Goal: Task Accomplishment & Management: Use online tool/utility

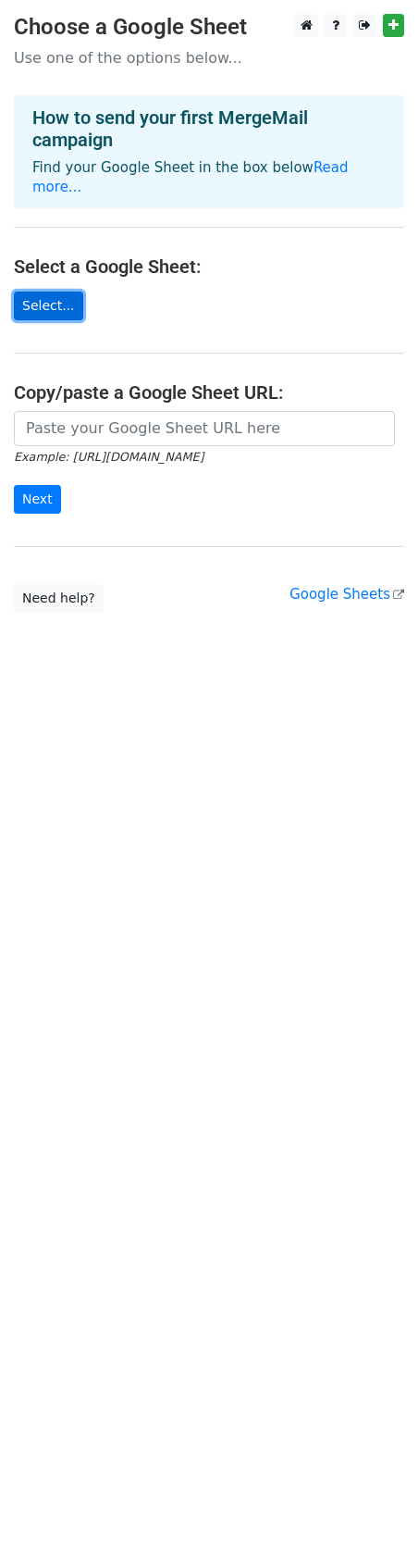
click at [36, 292] on link "Select..." at bounding box center [48, 306] width 69 height 29
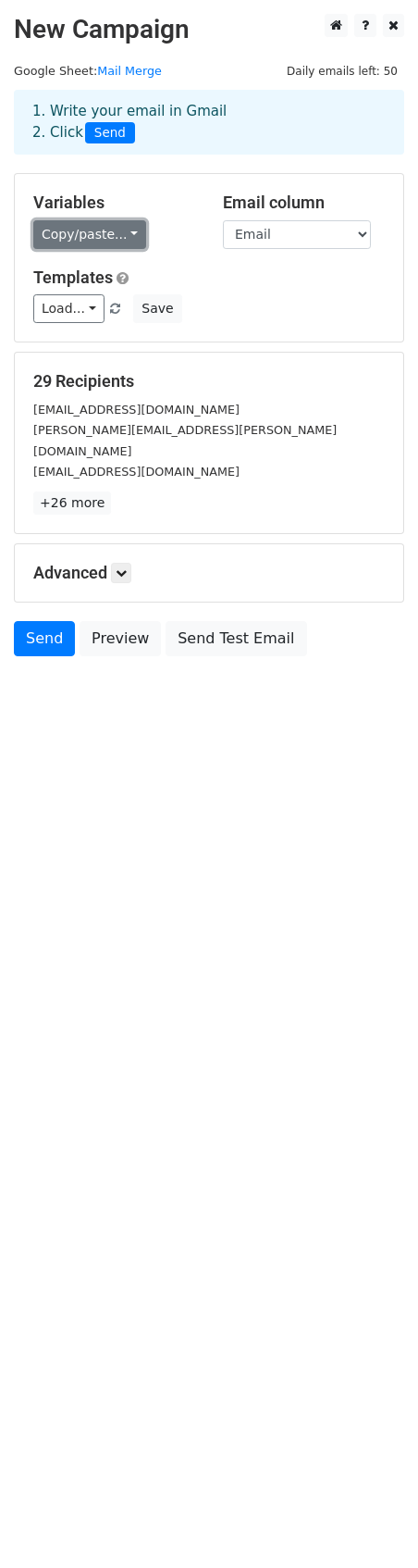
click at [97, 233] on link "Copy/paste..." at bounding box center [90, 235] width 113 height 29
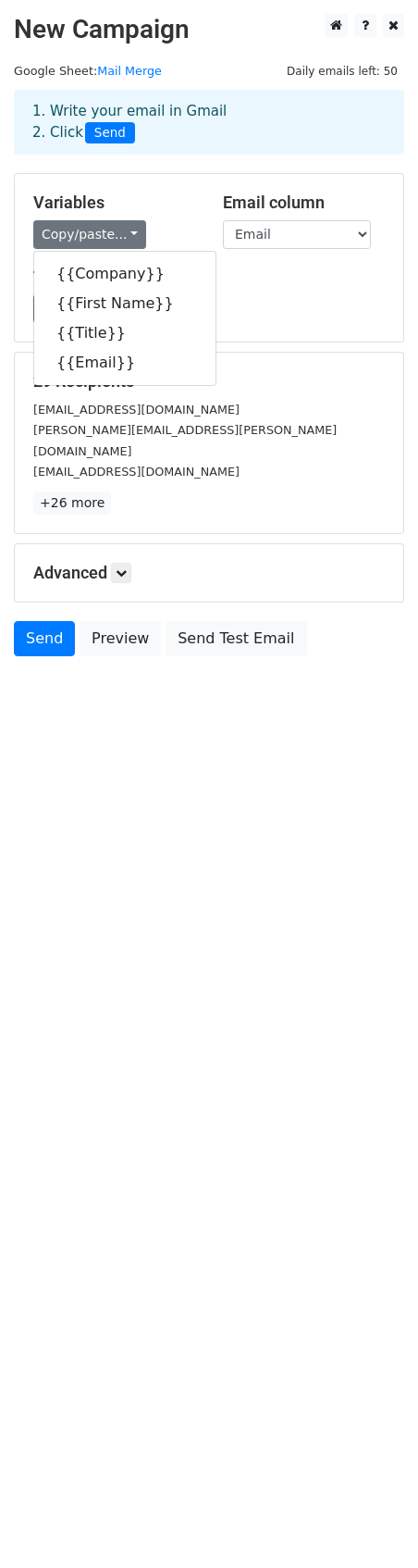
drag, startPoint x: 312, startPoint y: 332, endPoint x: 305, endPoint y: 318, distance: 15.7
click at [312, 332] on div "Variables Copy/paste... {{Company}} {{First Name}} {{Title}} {{Email}} Email co…" at bounding box center [209, 258] width 389 height 168
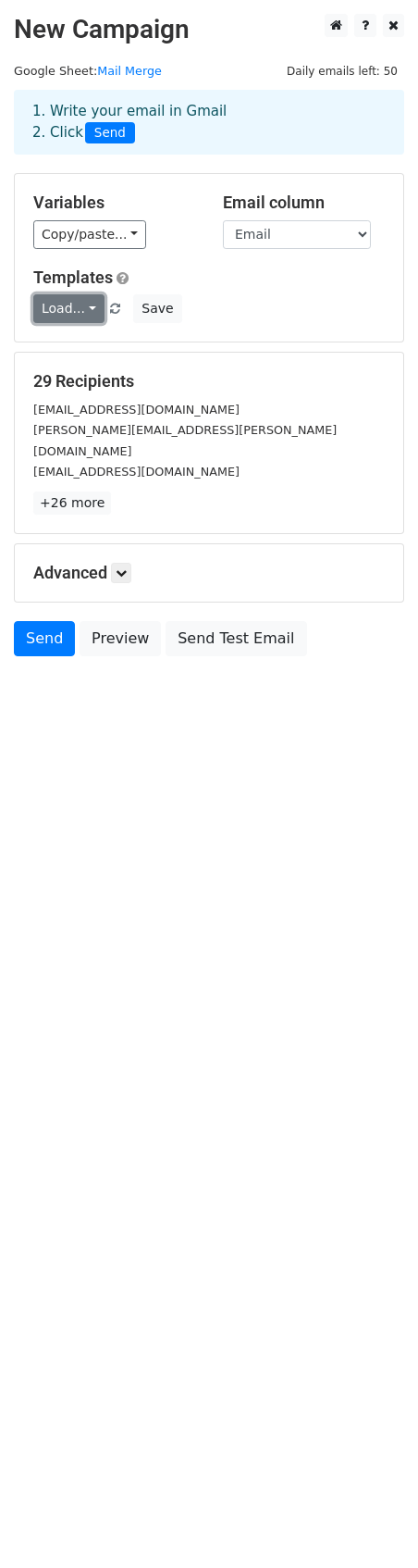
click at [80, 310] on link "Load..." at bounding box center [69, 309] width 71 height 29
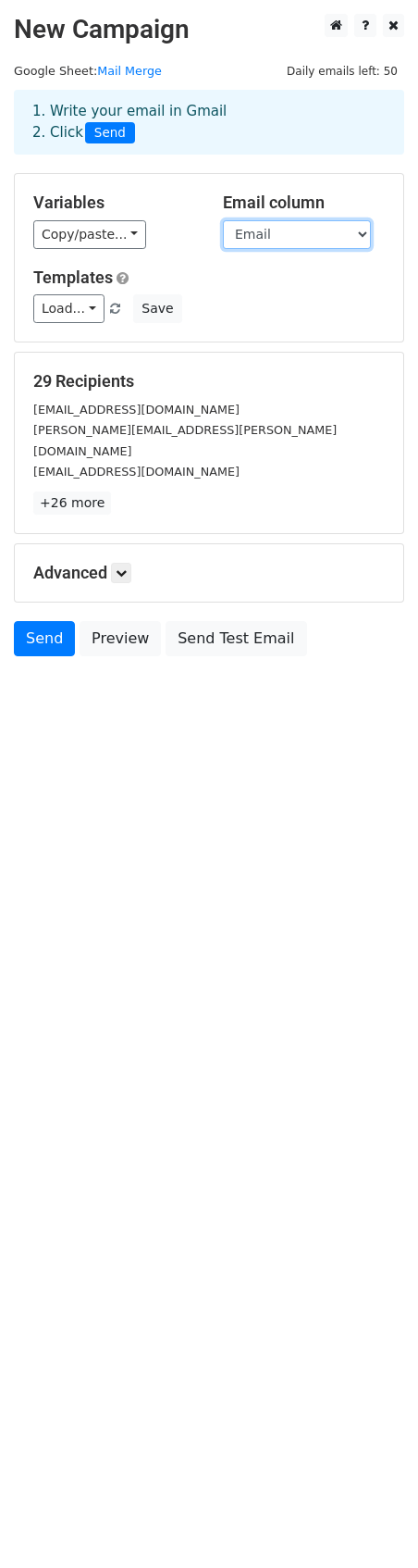
click at [269, 235] on select "Company First Name Title Email" at bounding box center [298, 235] width 148 height 29
click at [97, 564] on div "Advanced Tracking Track Opens UTM Codes Track Clicks Filters Only include sprea…" at bounding box center [209, 573] width 389 height 58
click at [97, 562] on h5 "Advanced" at bounding box center [209, 572] width 352 height 20
click at [159, 101] on div "1. Write your email in Gmail 2. Click Send" at bounding box center [209, 122] width 381 height 42
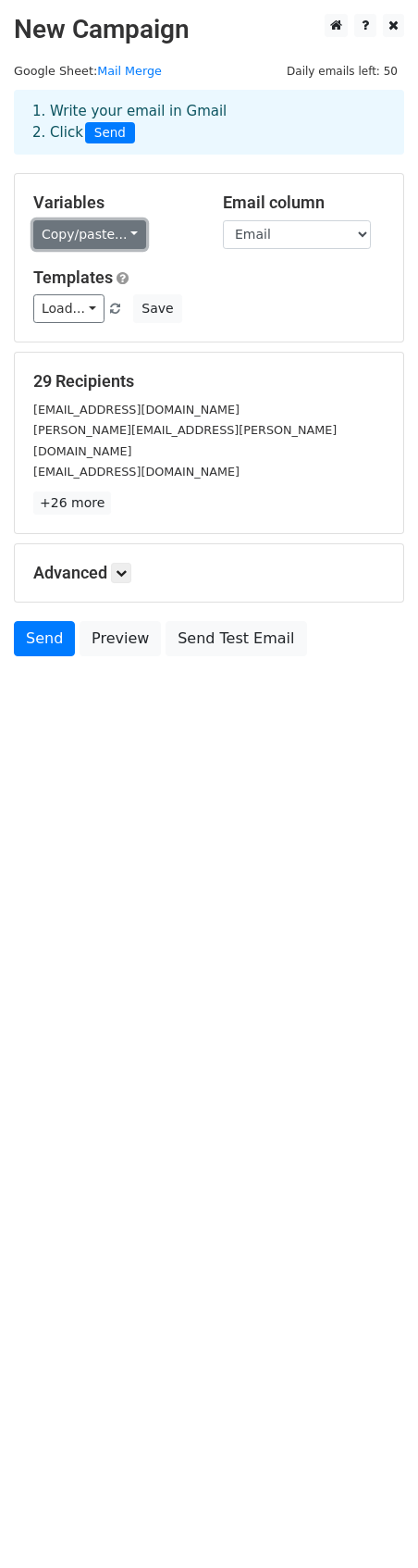
click at [120, 238] on link "Copy/paste..." at bounding box center [90, 235] width 113 height 29
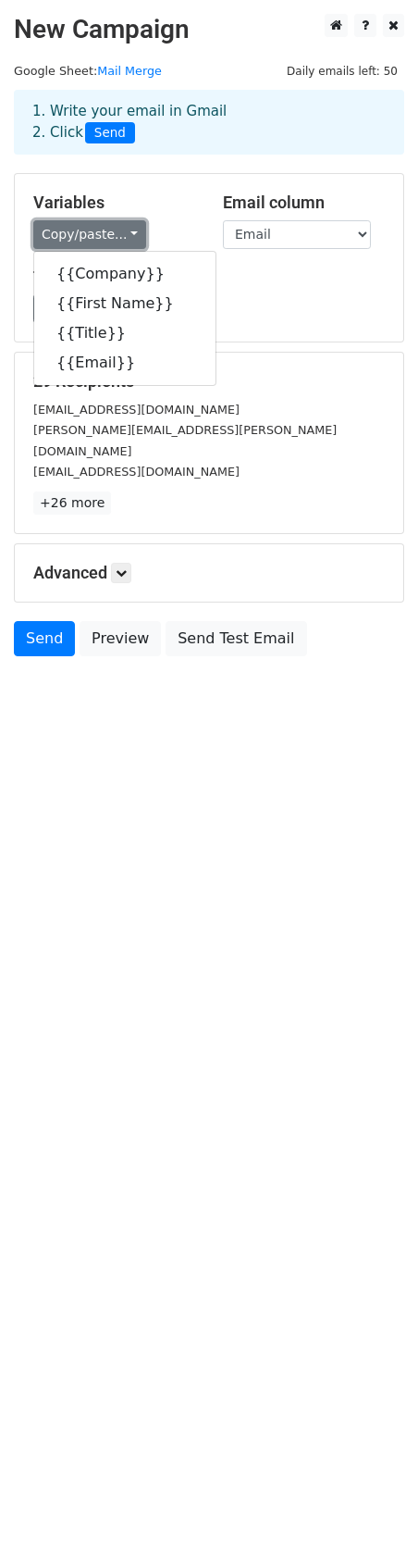
click at [119, 238] on link "Copy/paste..." at bounding box center [90, 235] width 113 height 29
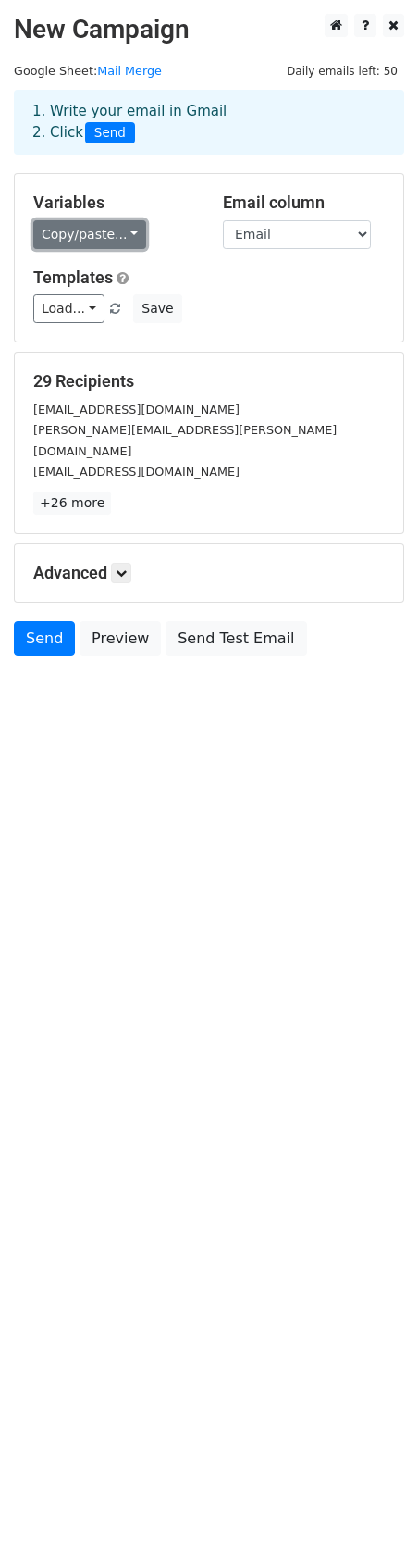
click at [89, 222] on link "Copy/paste..." at bounding box center [90, 235] width 113 height 29
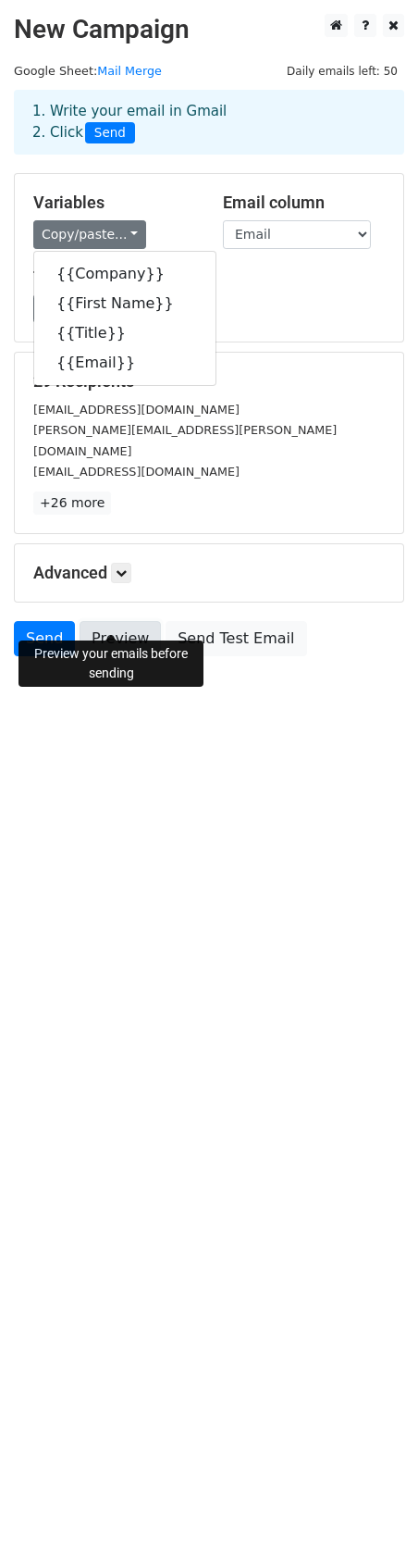
click at [120, 626] on link "Preview" at bounding box center [120, 639] width 82 height 36
click at [102, 623] on link "Preview" at bounding box center [120, 639] width 82 height 36
click at [102, 621] on link "Preview" at bounding box center [120, 639] width 82 height 36
click at [117, 624] on link "Preview" at bounding box center [120, 639] width 82 height 36
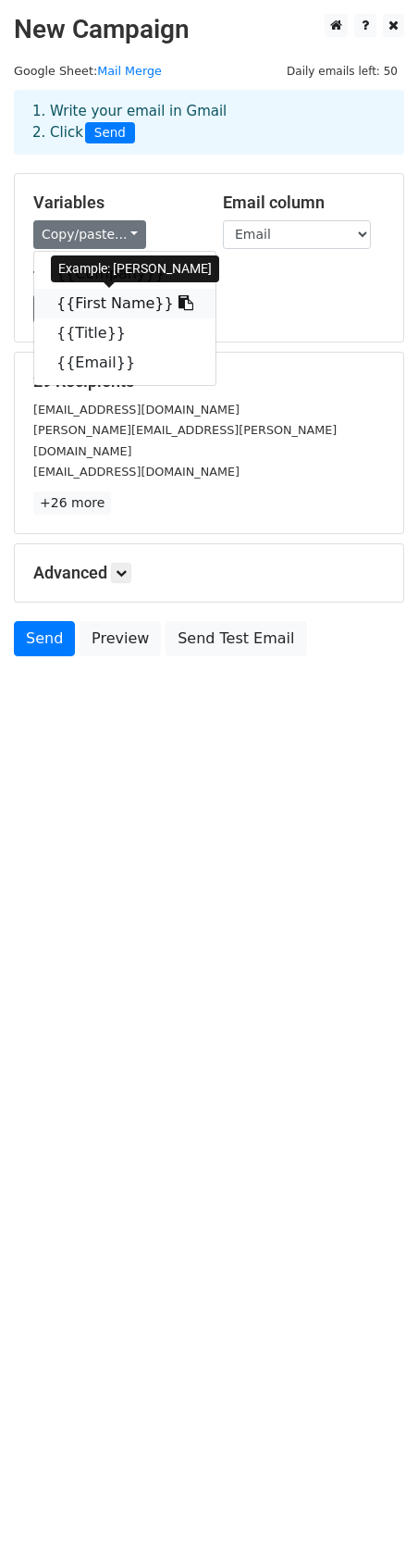
click at [179, 298] on icon at bounding box center [186, 302] width 14 height 14
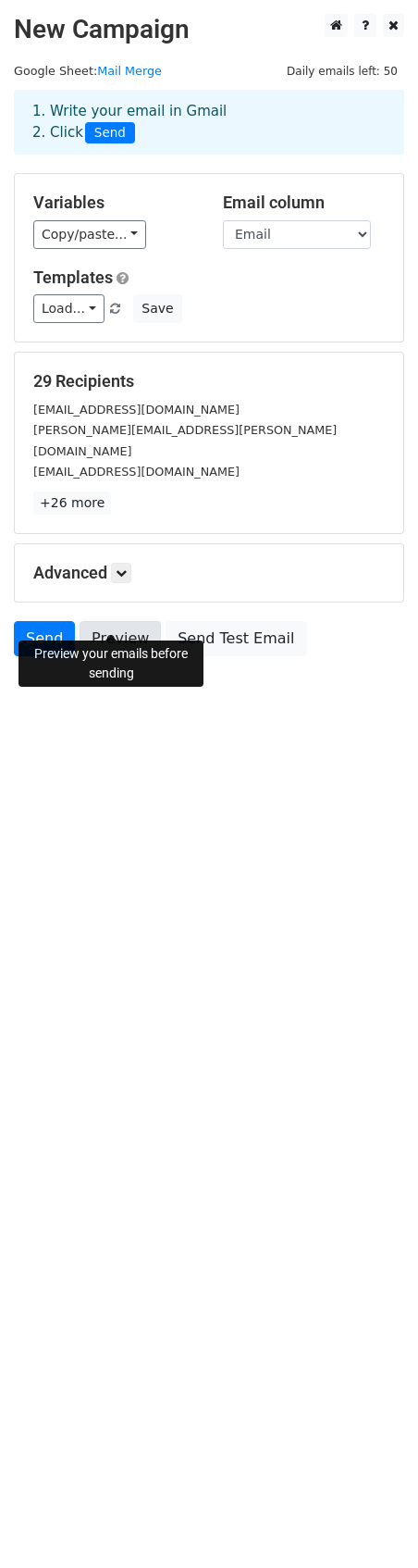
click at [106, 621] on link "Preview" at bounding box center [120, 639] width 82 height 36
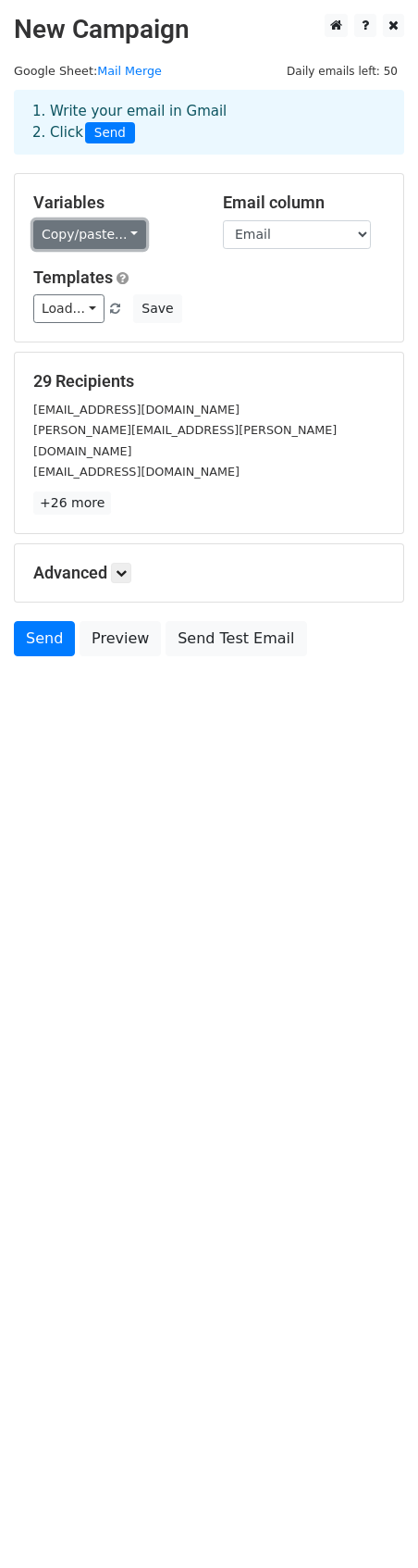
click at [105, 242] on link "Copy/paste..." at bounding box center [90, 235] width 113 height 29
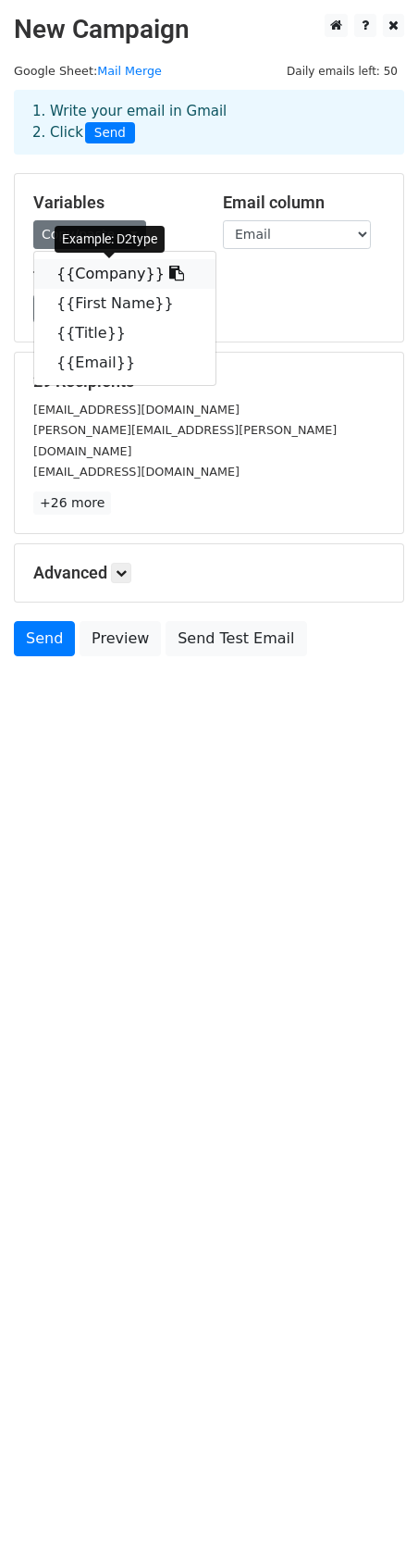
click at [170, 273] on icon at bounding box center [176, 273] width 14 height 14
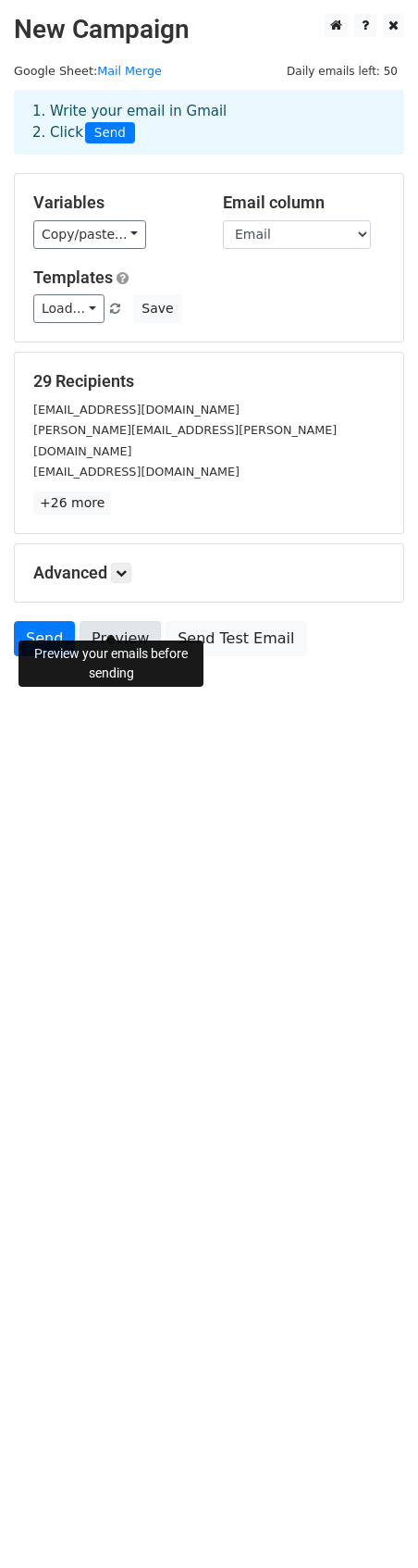
click at [121, 621] on link "Preview" at bounding box center [120, 639] width 82 height 36
click at [136, 630] on link "Preview" at bounding box center [120, 639] width 82 height 36
click at [118, 621] on link "Preview" at bounding box center [120, 639] width 82 height 36
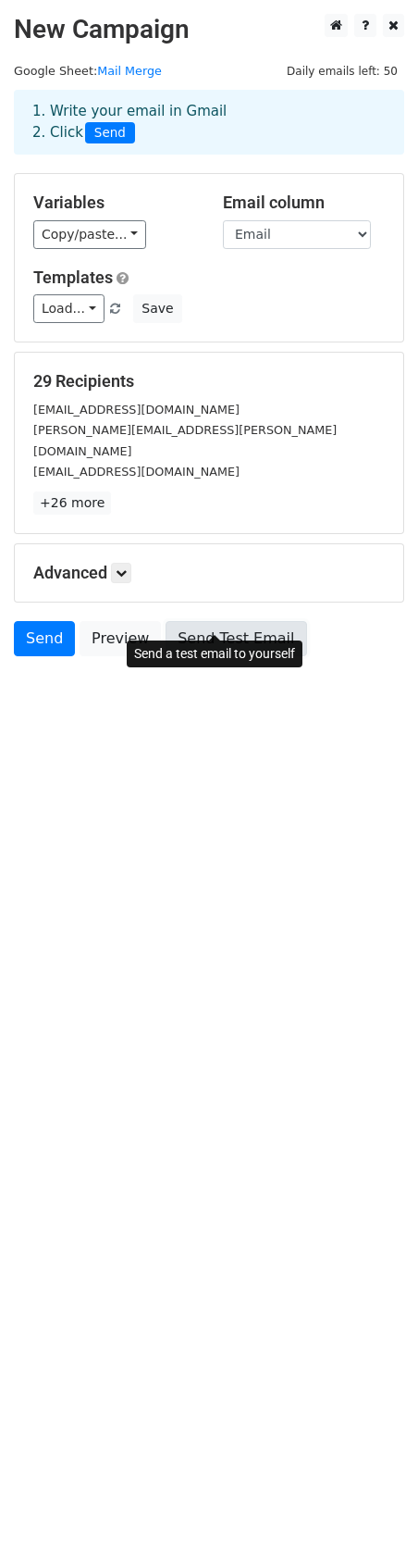
click at [214, 621] on link "Send Test Email" at bounding box center [236, 639] width 141 height 36
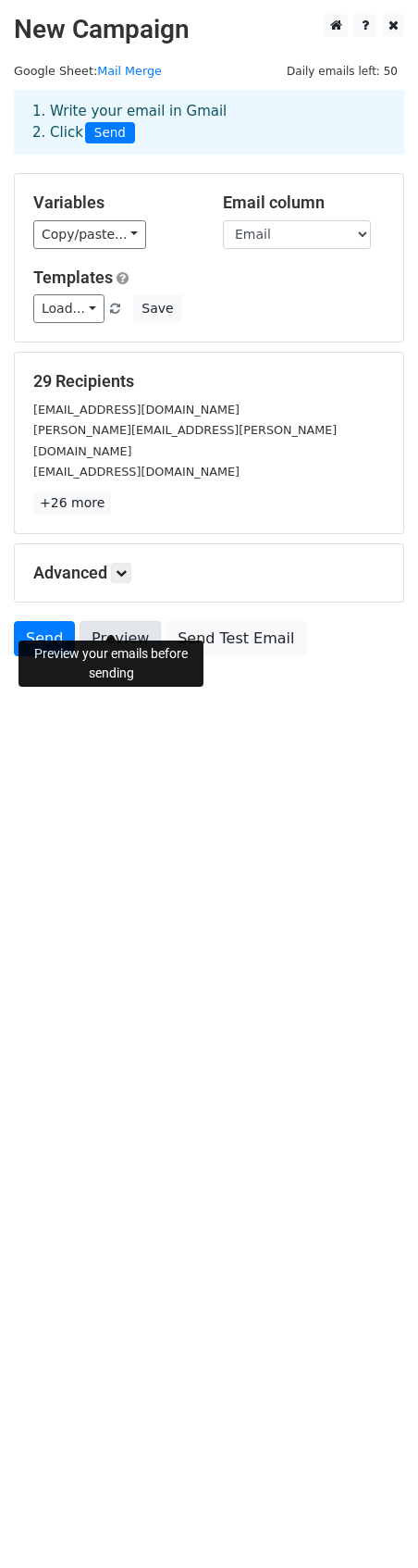
click at [118, 621] on link "Preview" at bounding box center [120, 639] width 82 height 36
click at [111, 621] on link "Preview" at bounding box center [120, 639] width 82 height 36
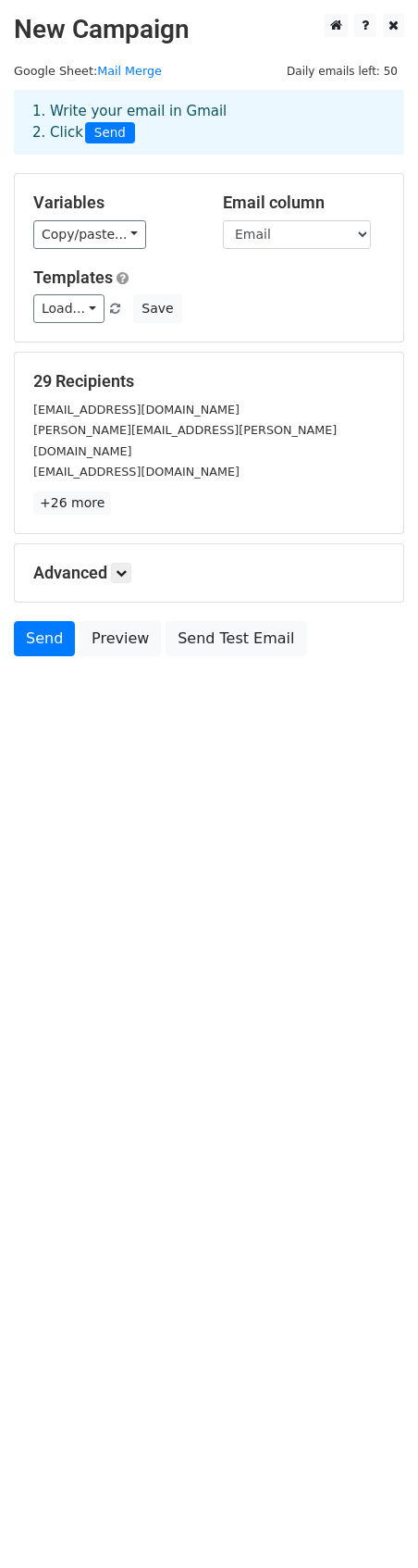
click at [309, 662] on body "New Campaign Daily emails left: 50 Google Sheet: Mail Merge 1. Write your email…" at bounding box center [209, 377] width 418 height 726
click at [92, 562] on h5 "Advanced" at bounding box center [209, 572] width 352 height 20
click at [130, 562] on link at bounding box center [120, 572] width 20 height 20
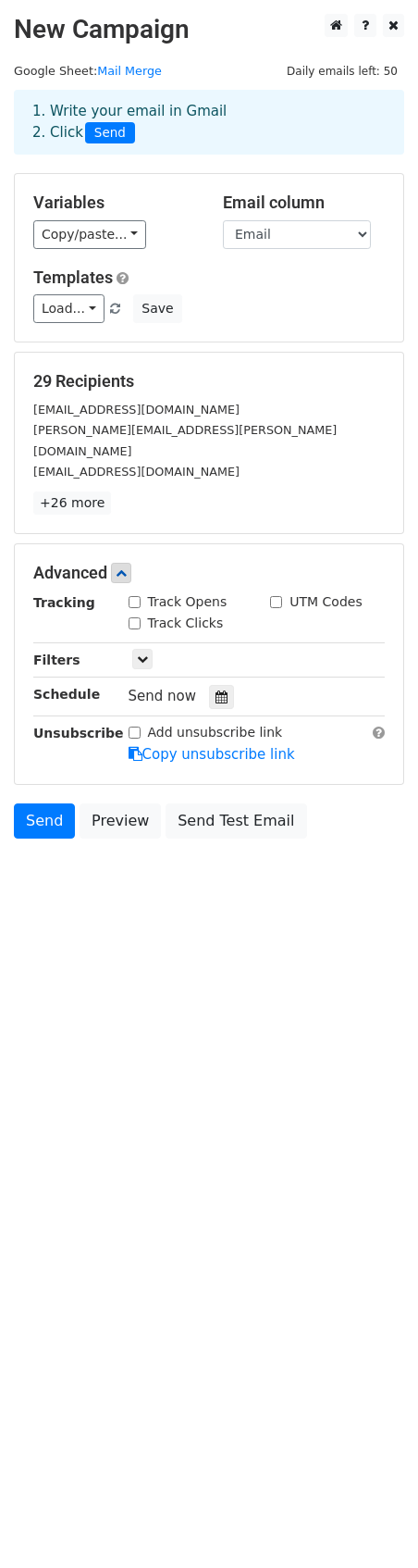
click at [140, 596] on input "Track Opens" at bounding box center [135, 602] width 12 height 12
checkbox input "true"
click at [136, 617] on input "Track Clicks" at bounding box center [135, 623] width 12 height 12
checkbox input "true"
click at [142, 654] on icon at bounding box center [143, 660] width 12 height 12
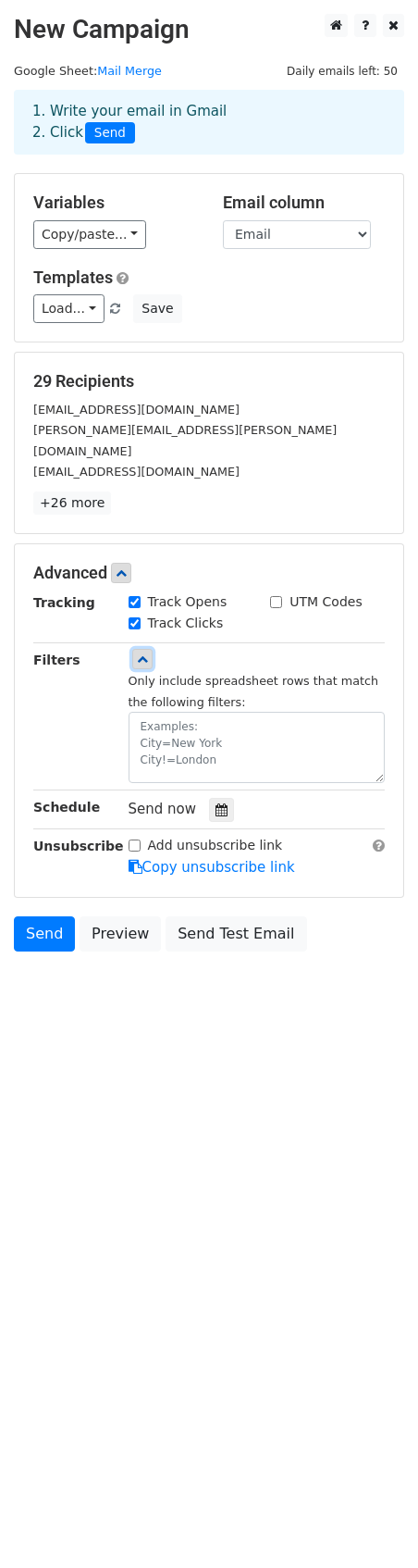
click at [142, 654] on icon at bounding box center [143, 660] width 12 height 12
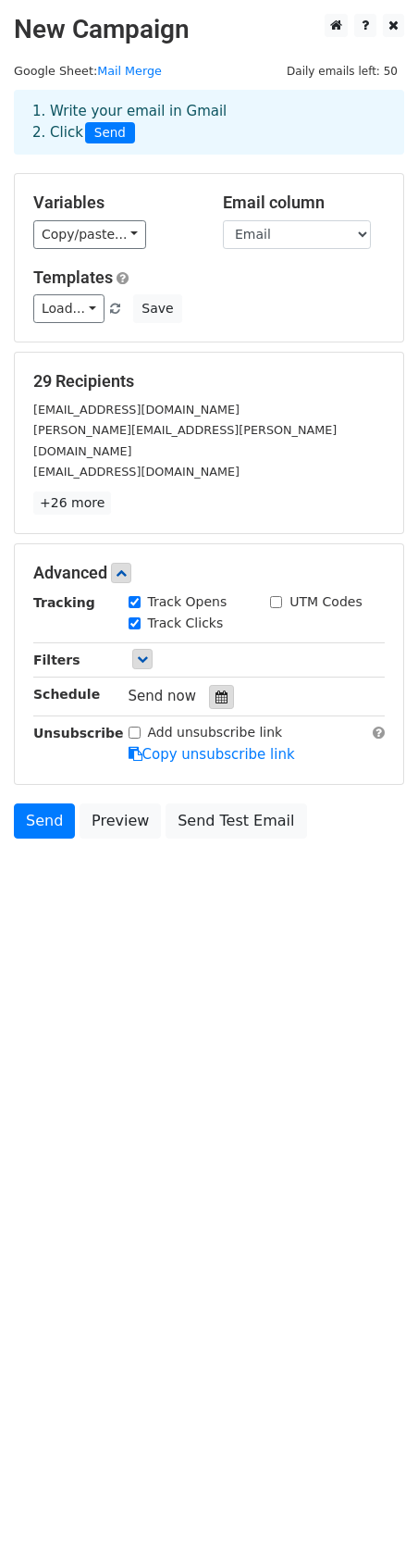
click at [216, 691] on icon at bounding box center [222, 696] width 12 height 13
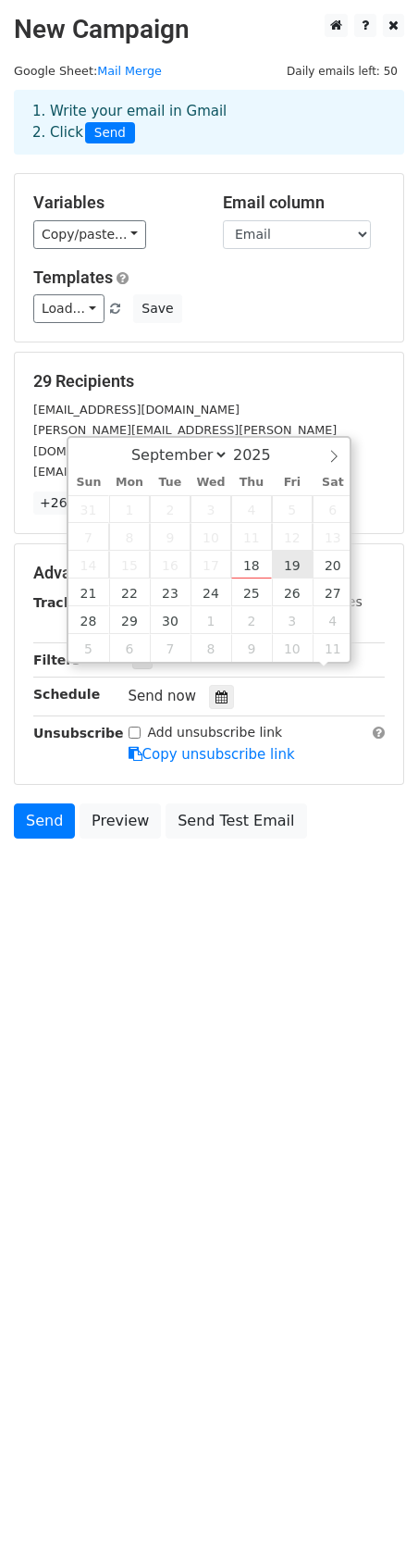
scroll to position [1, 0]
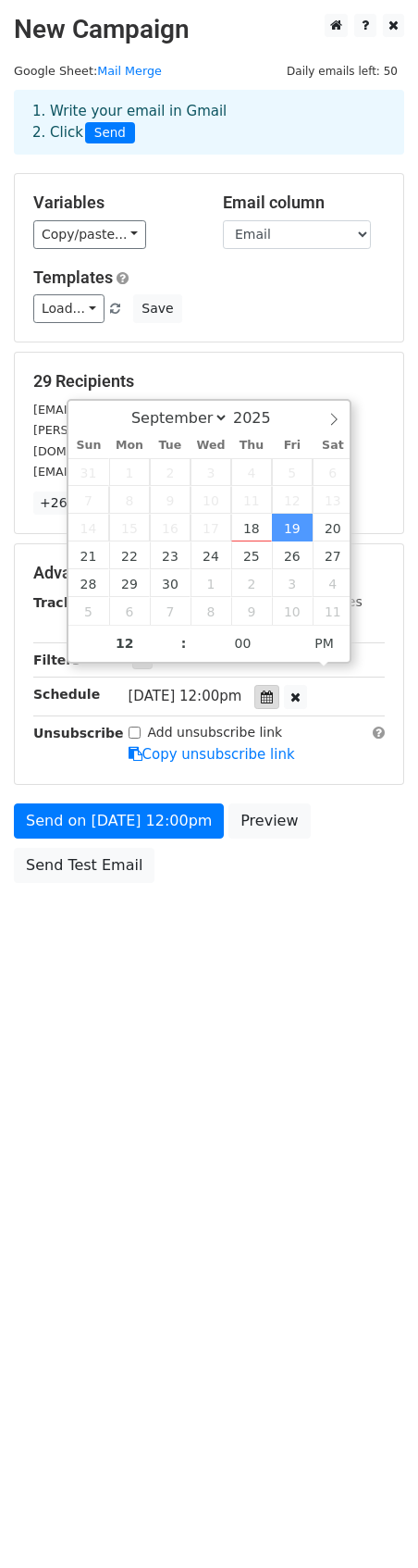
click at [270, 691] on icon at bounding box center [267, 696] width 12 height 13
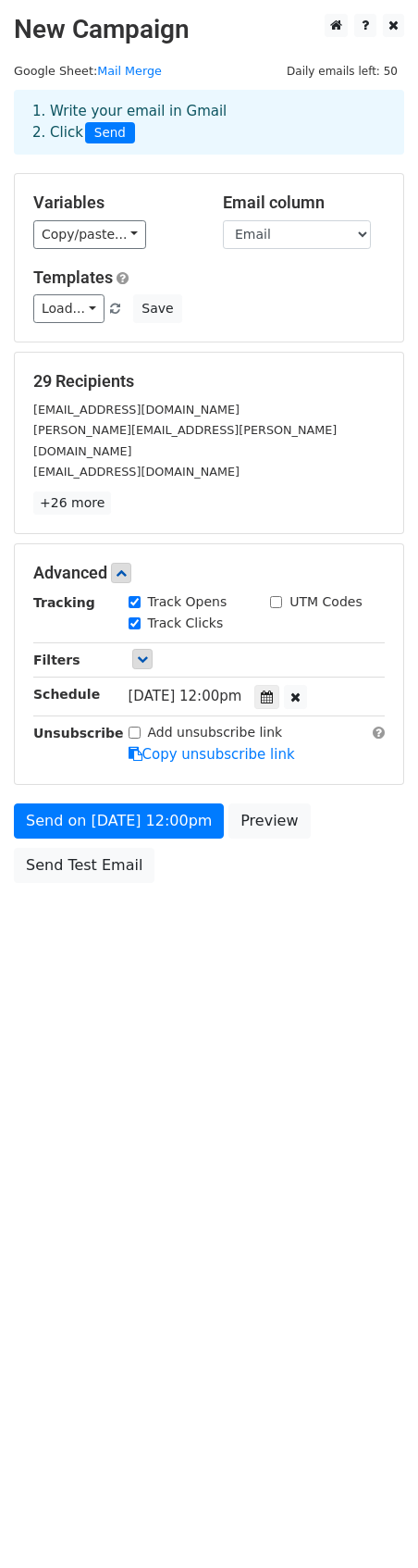
click at [243, 688] on span "Fri, Sep 19, 12:00pm" at bounding box center [186, 695] width 114 height 16
click at [200, 688] on span "Fri, Sep 19, 12:00pm" at bounding box center [186, 695] width 114 height 16
click at [269, 691] on icon at bounding box center [267, 696] width 12 height 13
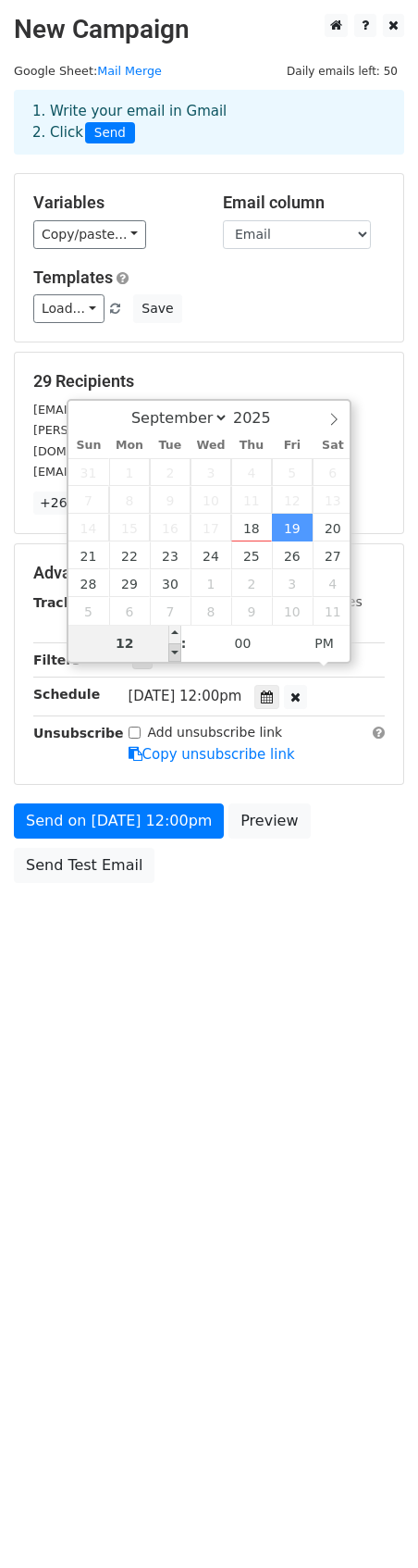
type input "2025-09-19 11:00"
type input "11"
click at [179, 653] on span at bounding box center [174, 652] width 13 height 18
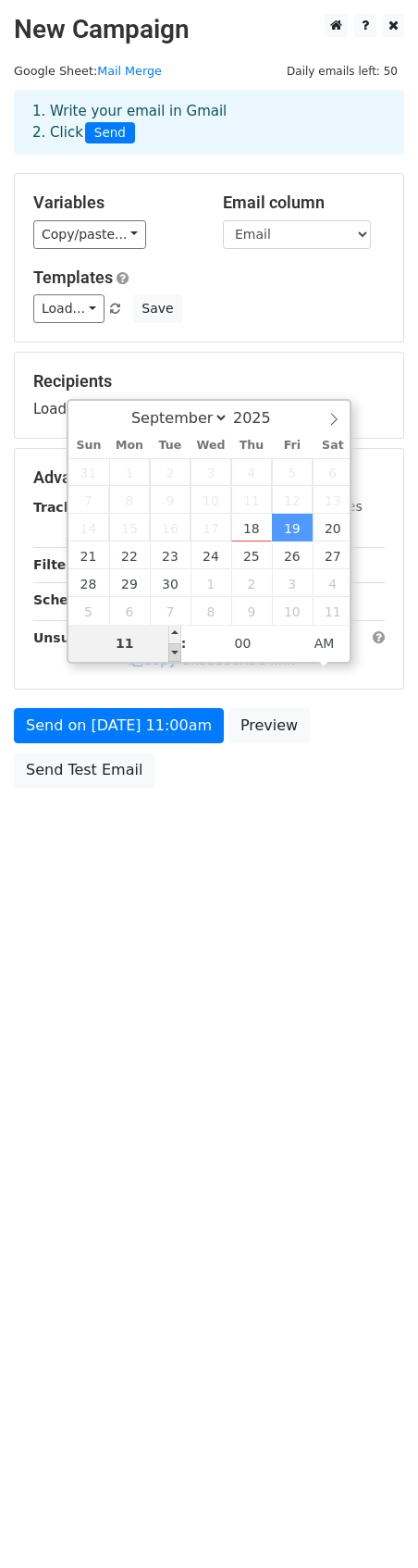
type input "2025-09-19 10:00"
type input "10"
click at [179, 653] on span at bounding box center [174, 652] width 13 height 18
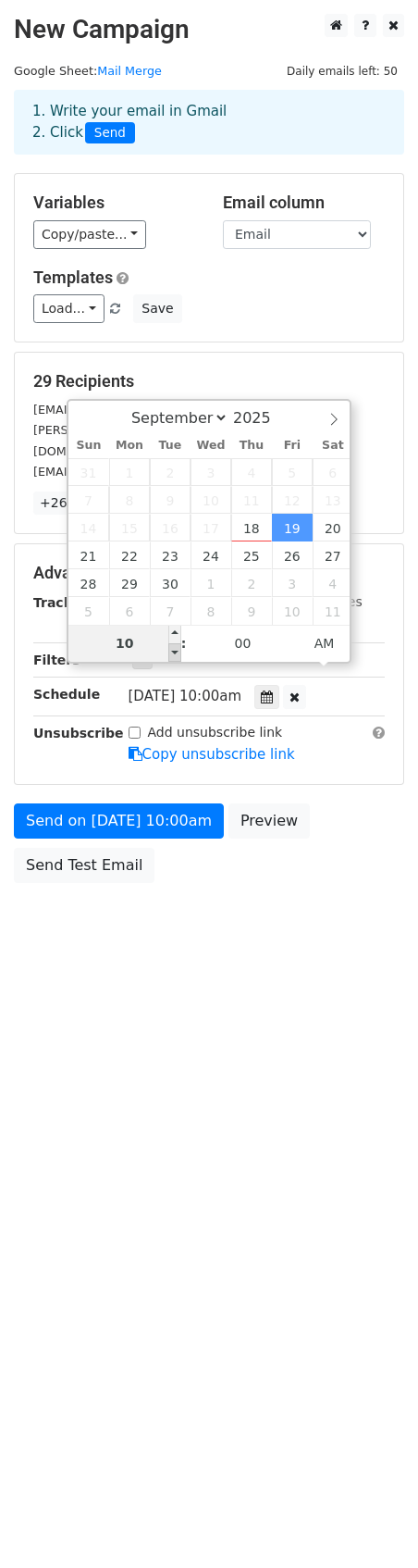
type input "2025-09-19 09:00"
type input "09"
click at [179, 653] on span at bounding box center [174, 652] width 13 height 18
click at [246, 640] on input "00" at bounding box center [243, 643] width 113 height 37
type input "06"
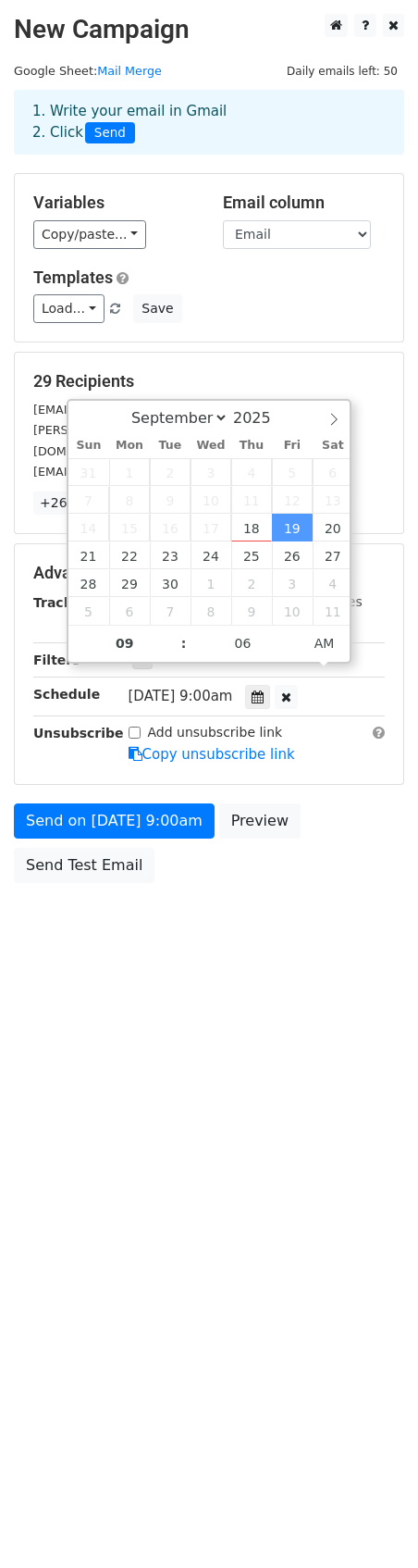
type input "2025-09-19 09:06"
click at [279, 973] on html "New Campaign Daily emails left: 50 Google Sheet: Mail Merge 1. Write your email…" at bounding box center [209, 784] width 418 height 1568
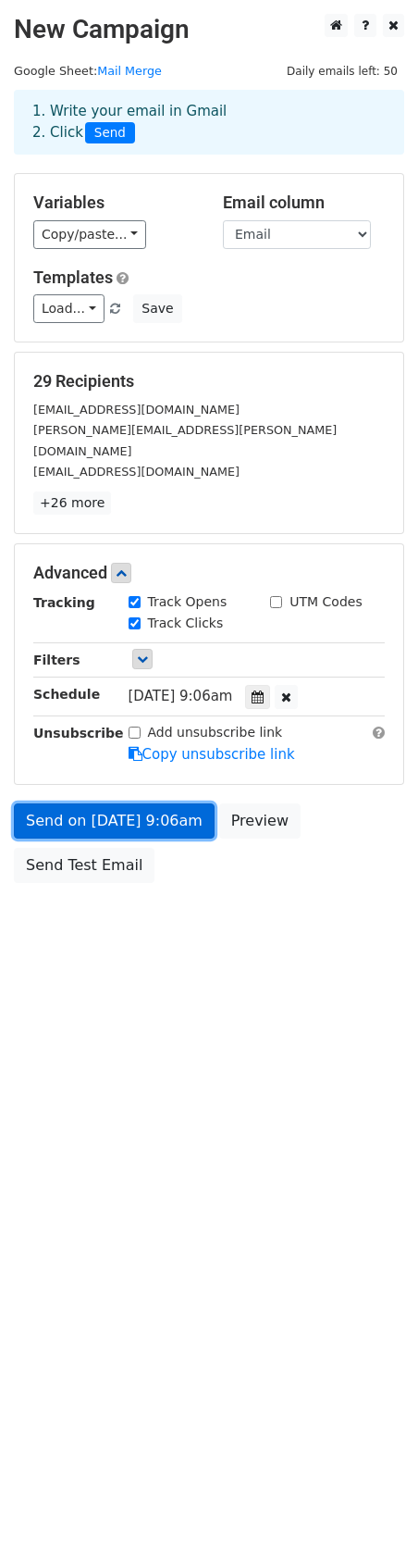
click at [167, 803] on link "Send on Sep 19 at 9:06am" at bounding box center [114, 821] width 201 height 36
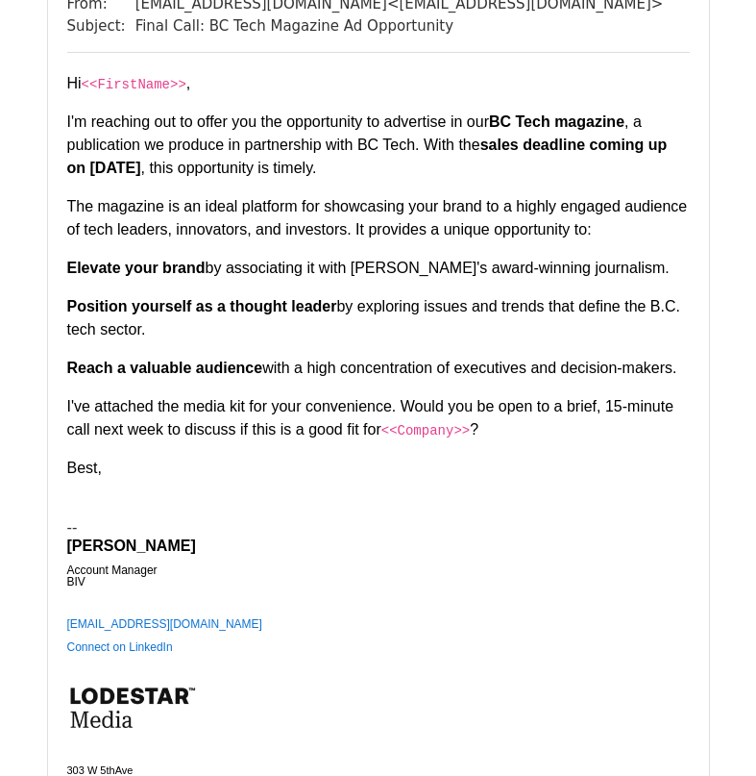
scroll to position [3525, 0]
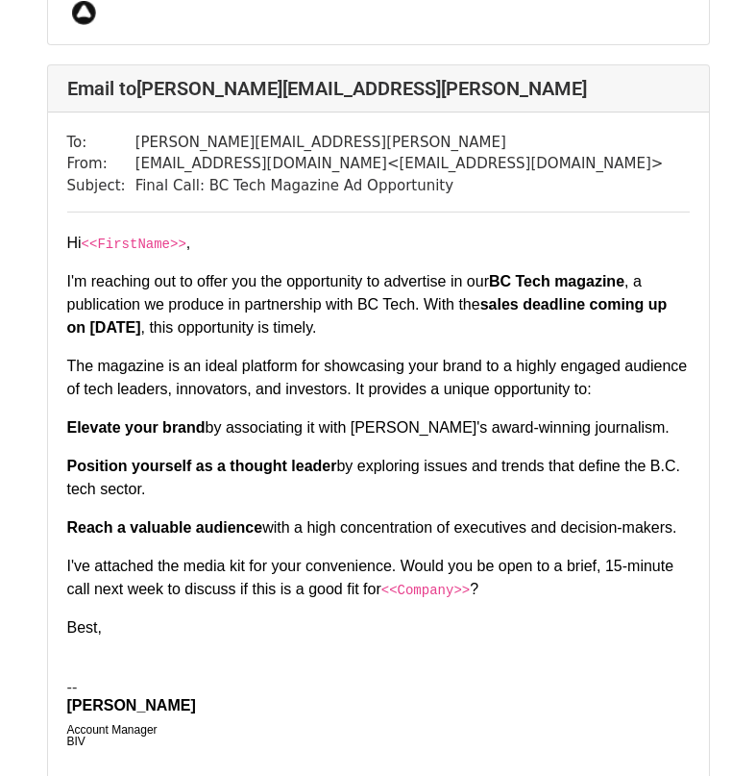
click at [382, 582] on code "<<Company>>" at bounding box center [426, 589] width 88 height 15
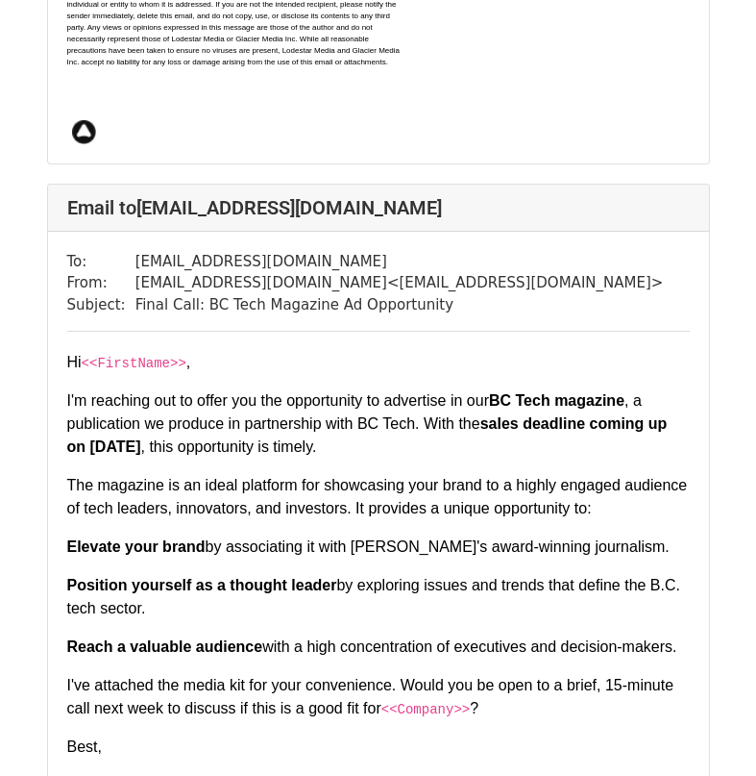
scroll to position [2083, 0]
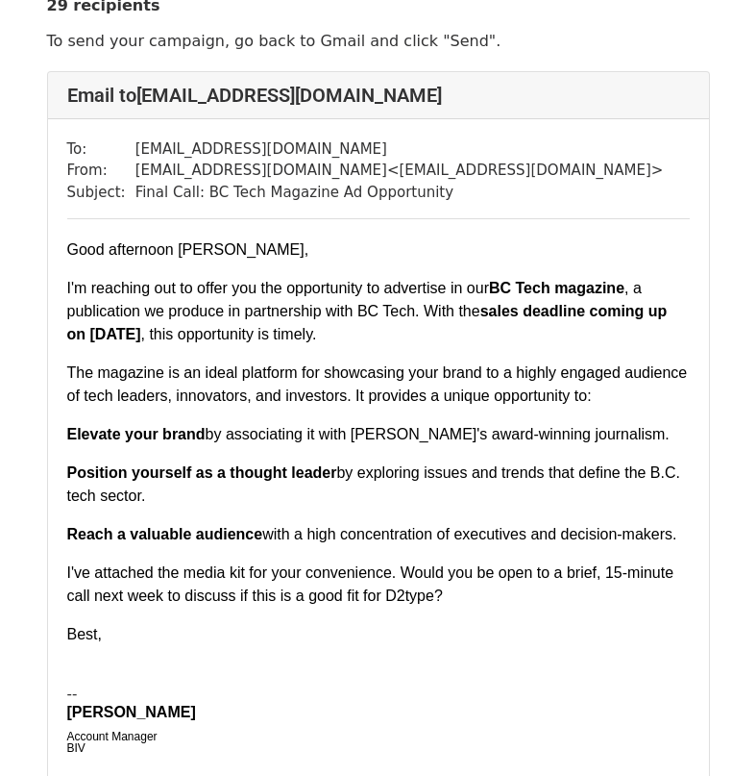
scroll to position [161, 0]
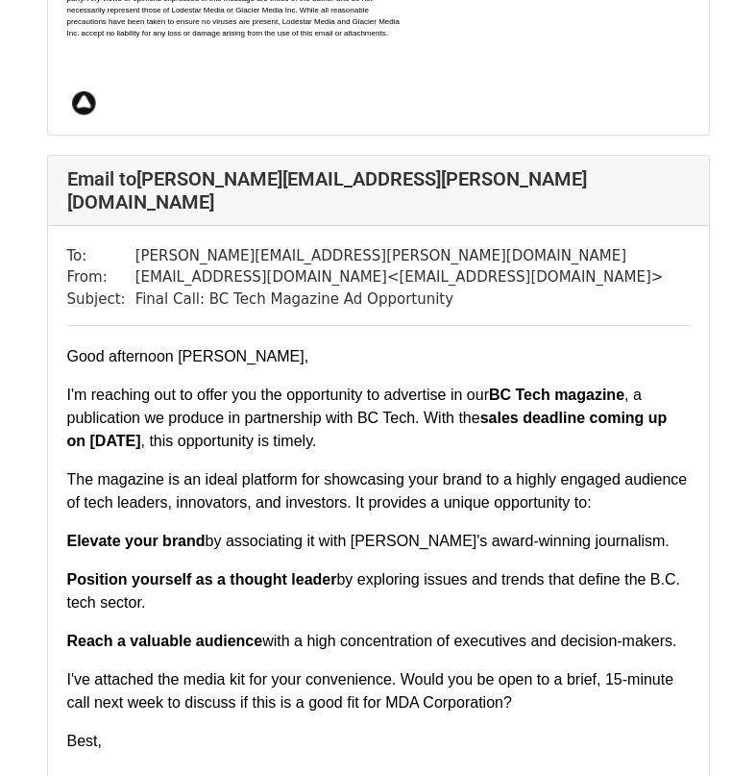
scroll to position [1122, 0]
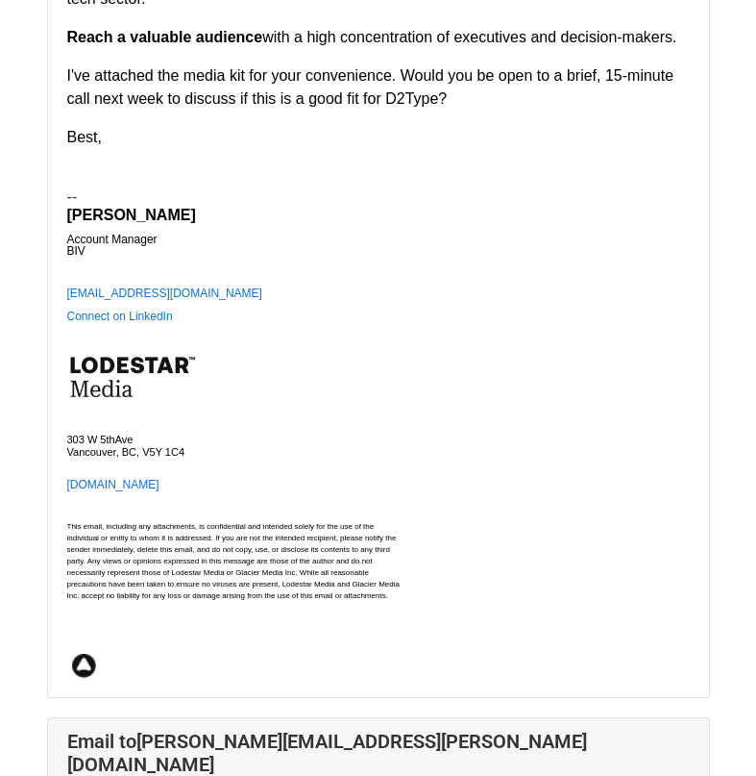
scroll to position [801, 0]
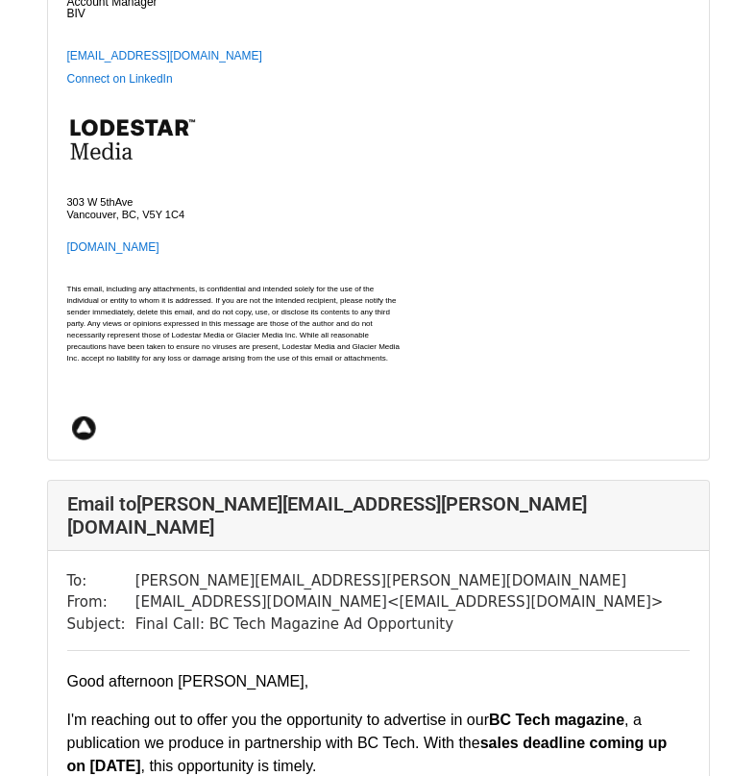
click at [96, 434] on td at bounding box center [236, 402] width 338 height 76
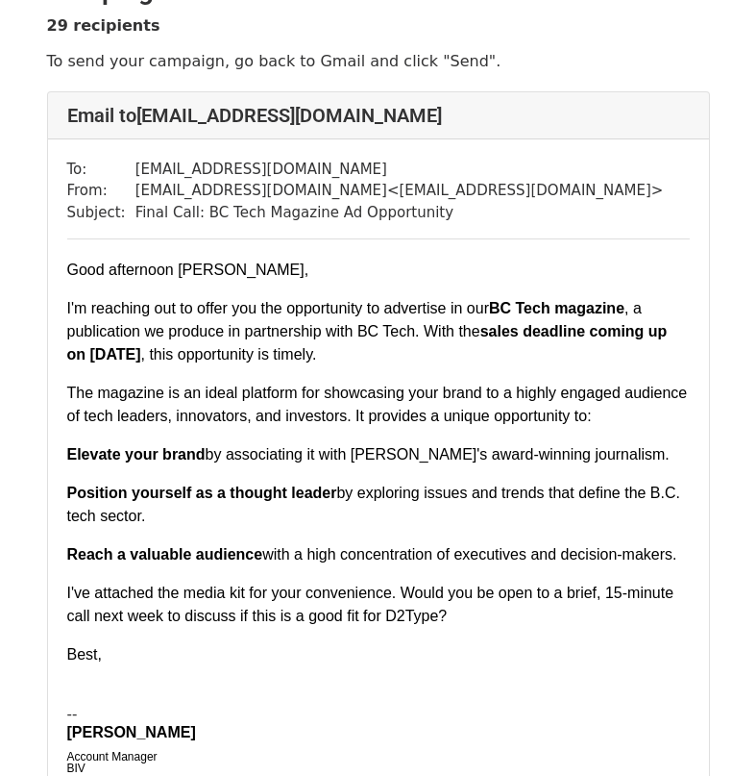
scroll to position [0, 0]
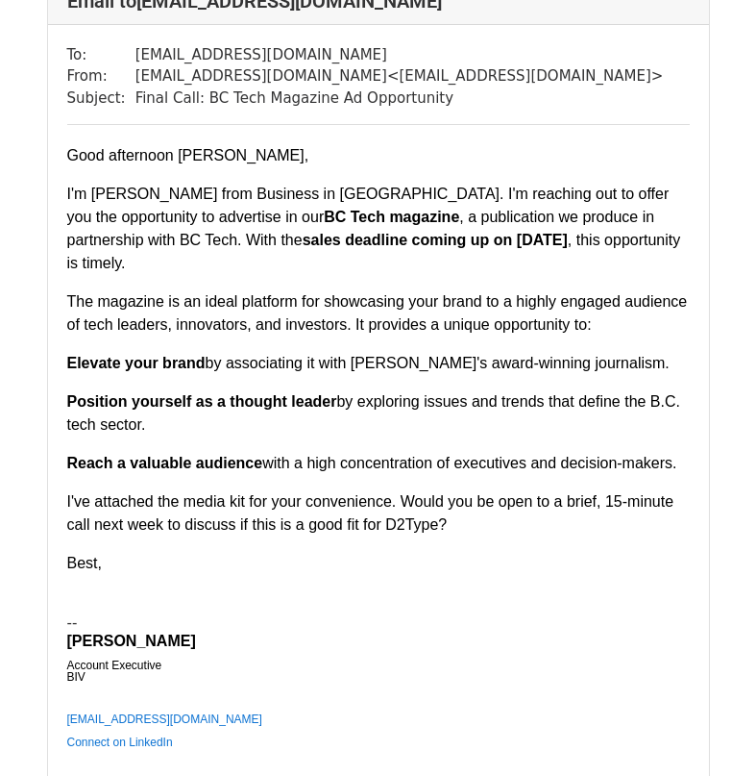
scroll to position [320, 0]
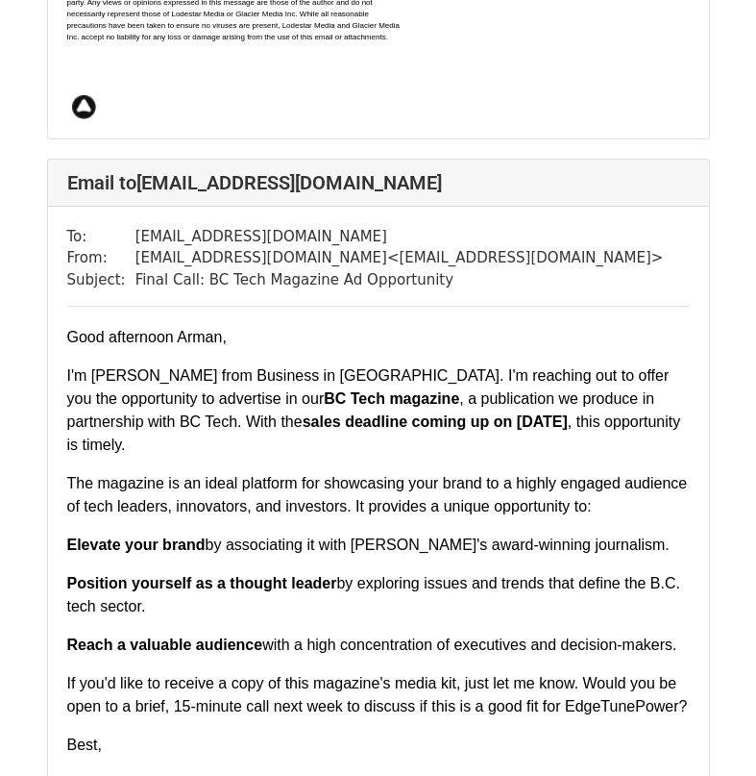
scroll to position [2403, 0]
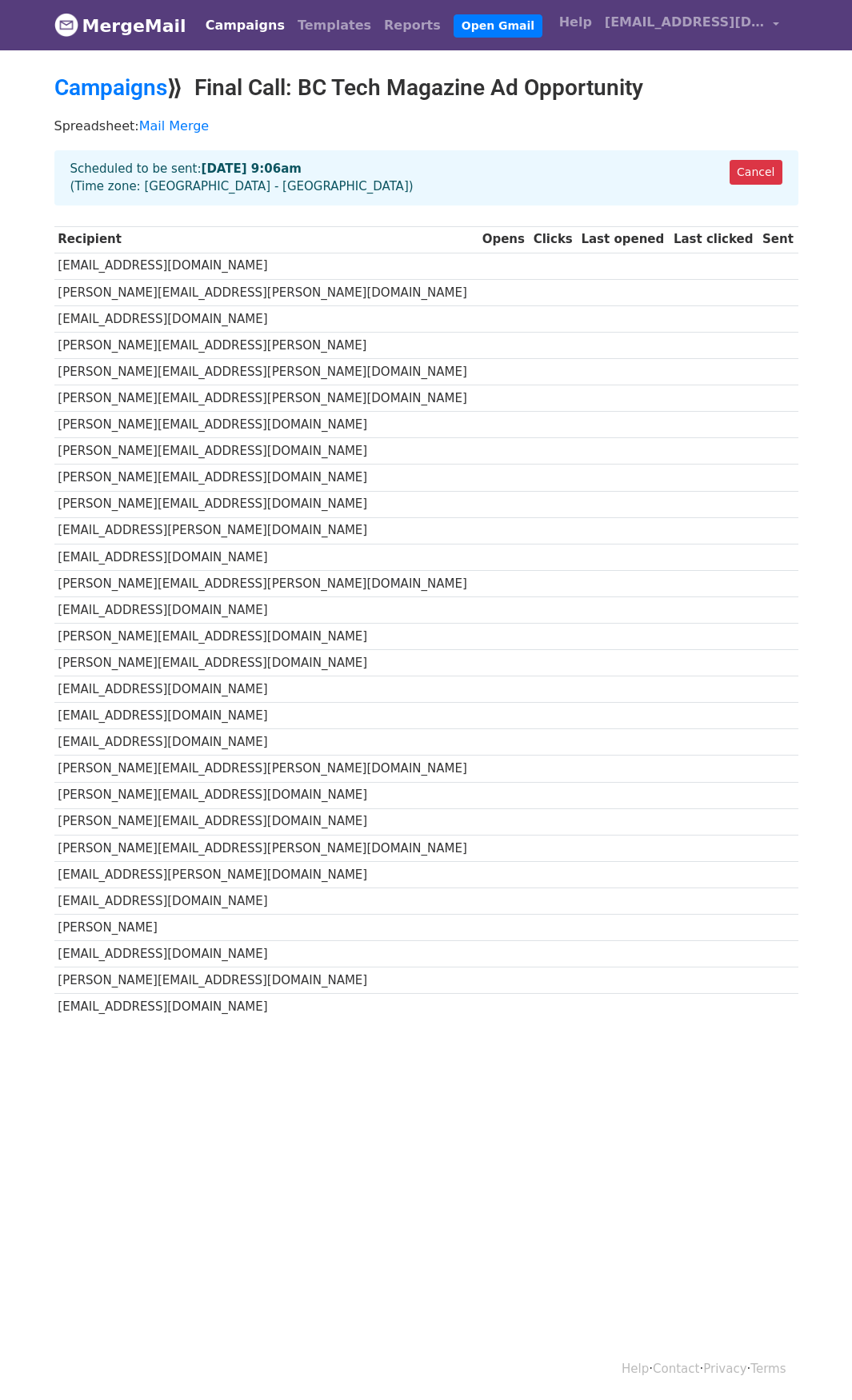
scroll to position [2, 0]
